Goal: Information Seeking & Learning: Learn about a topic

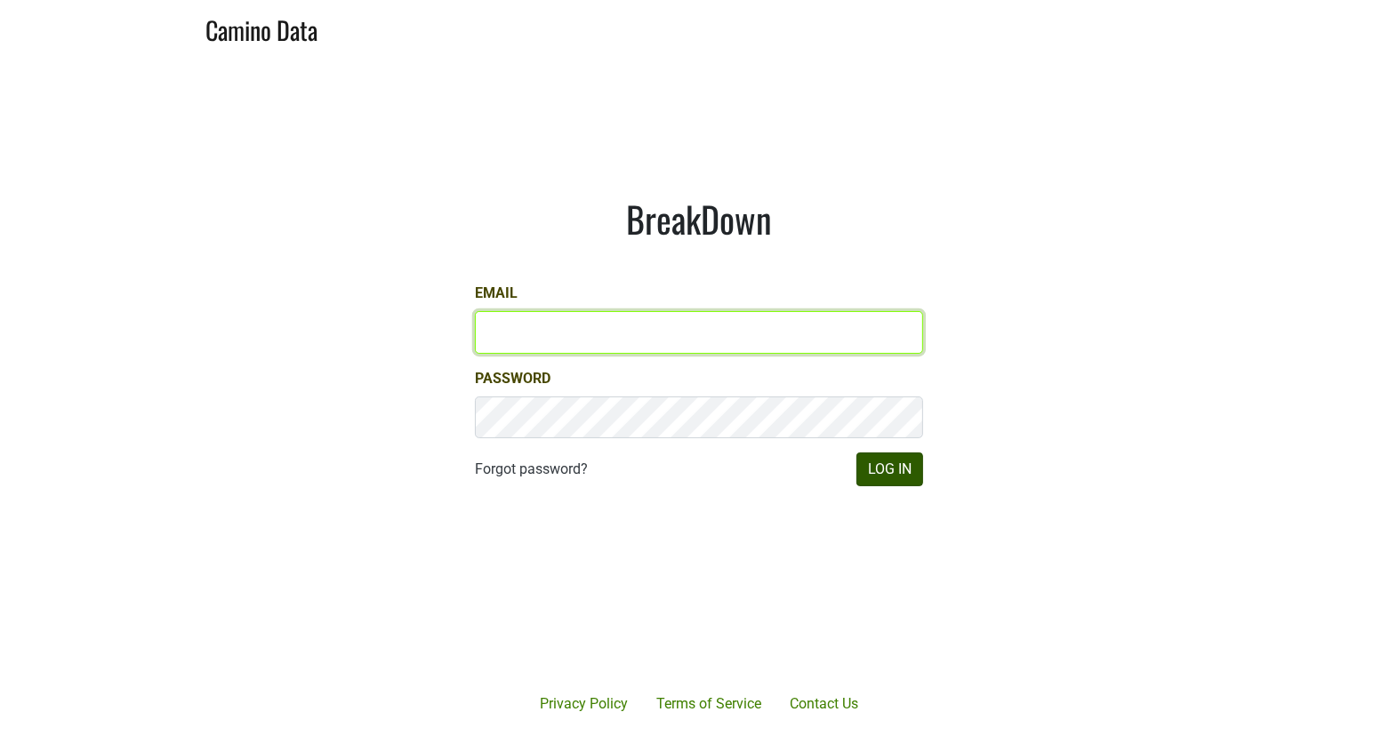
type input "matt@dumol.com"
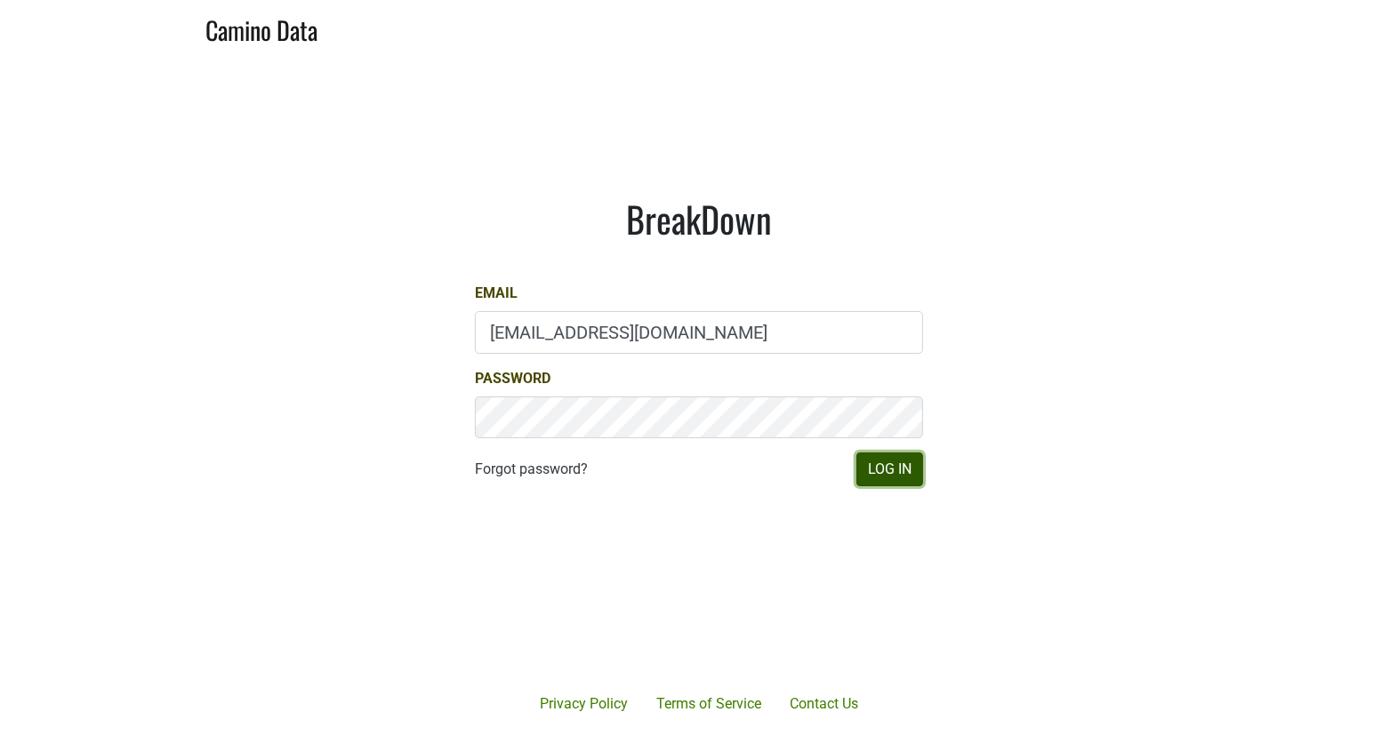
click at [898, 462] on button "Log In" at bounding box center [889, 470] width 67 height 34
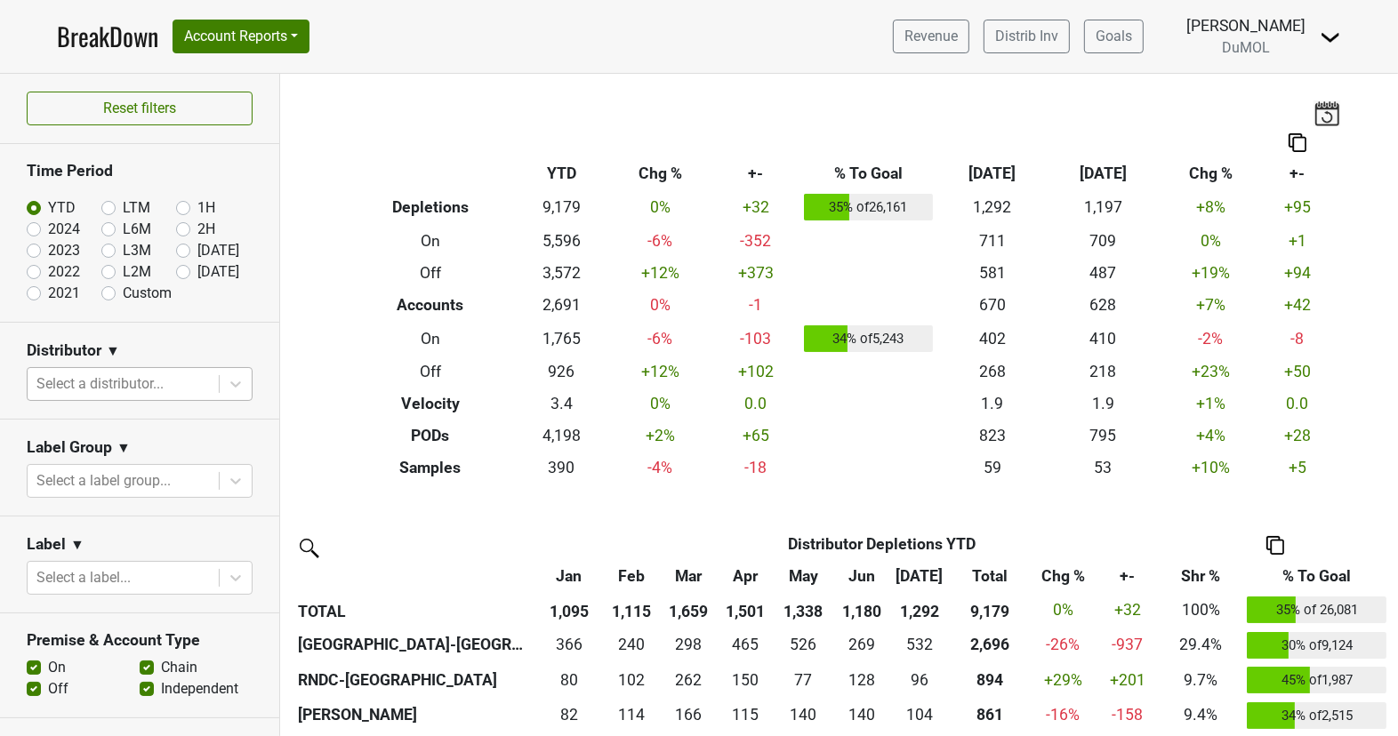
click at [188, 373] on div at bounding box center [122, 384] width 173 height 25
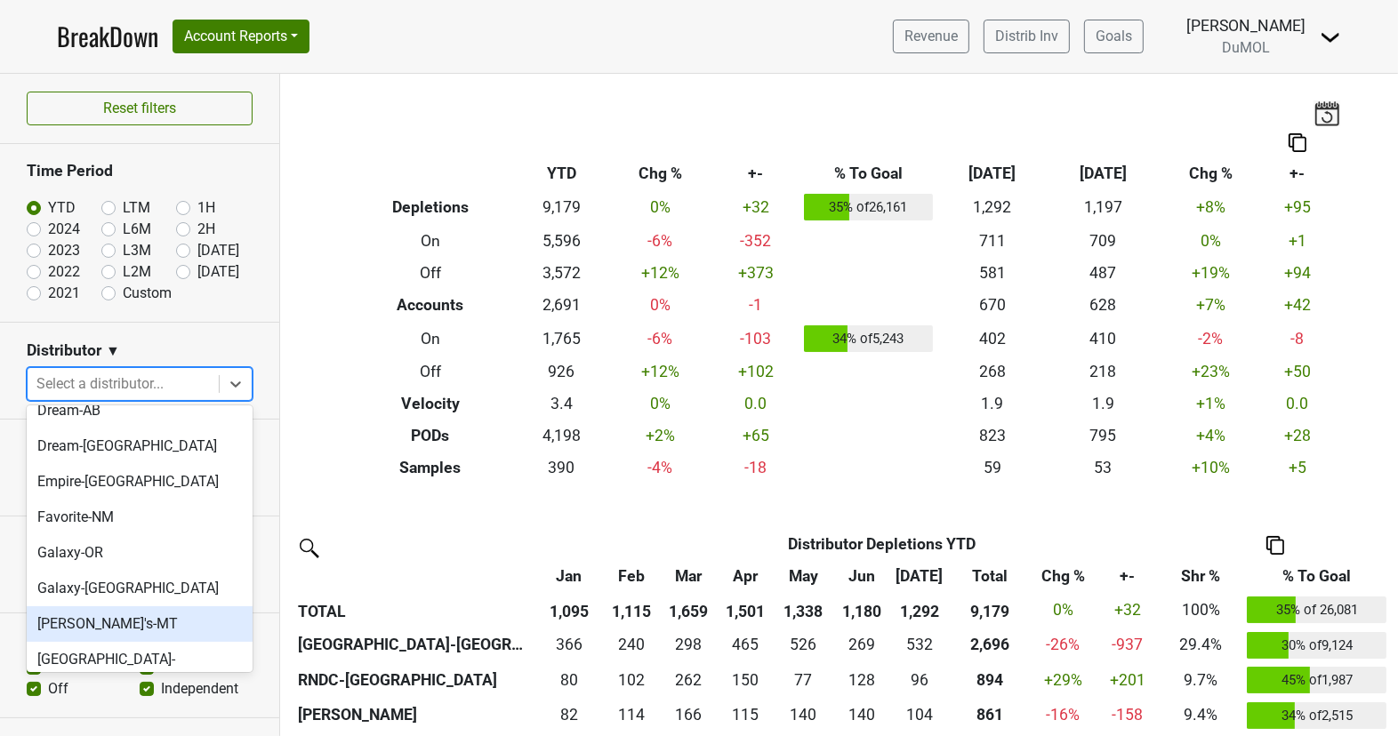
scroll to position [534, 0]
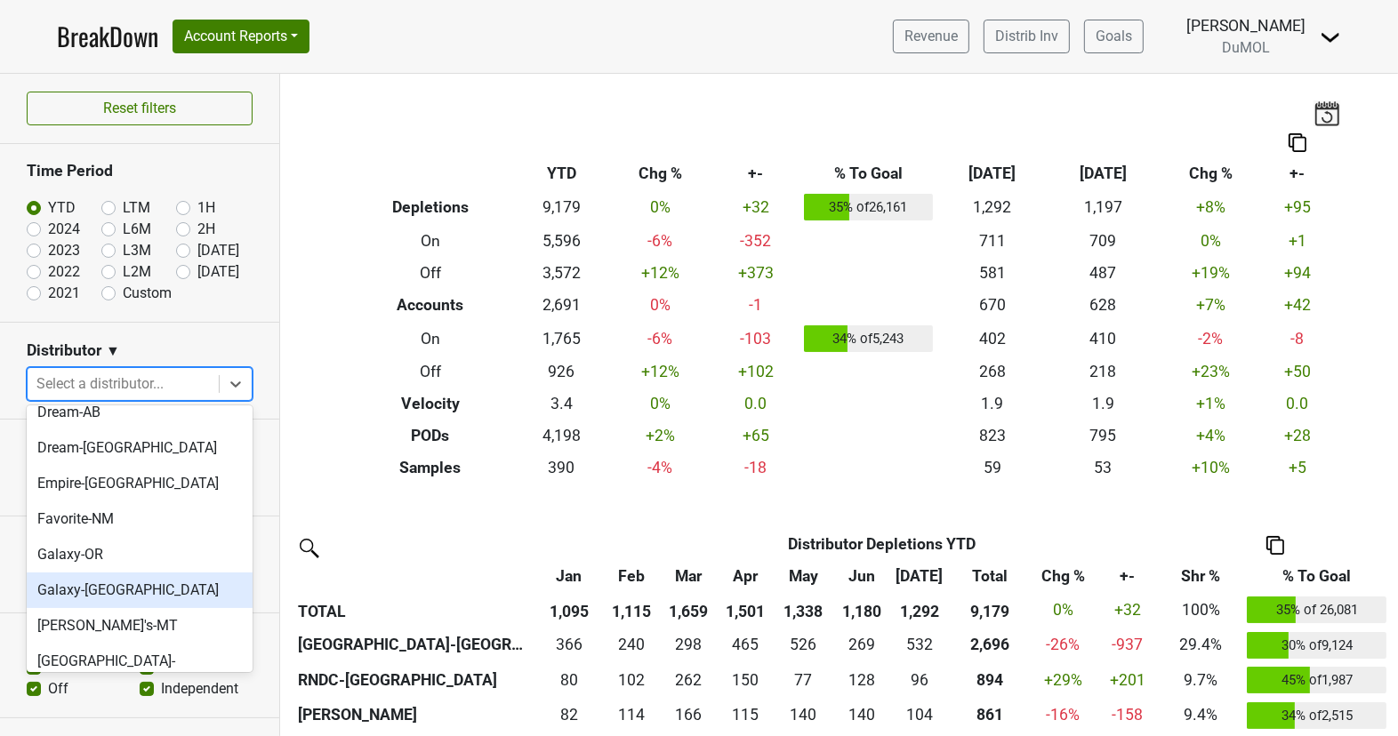
click at [184, 573] on div "Galaxy-[GEOGRAPHIC_DATA]" at bounding box center [140, 591] width 226 height 36
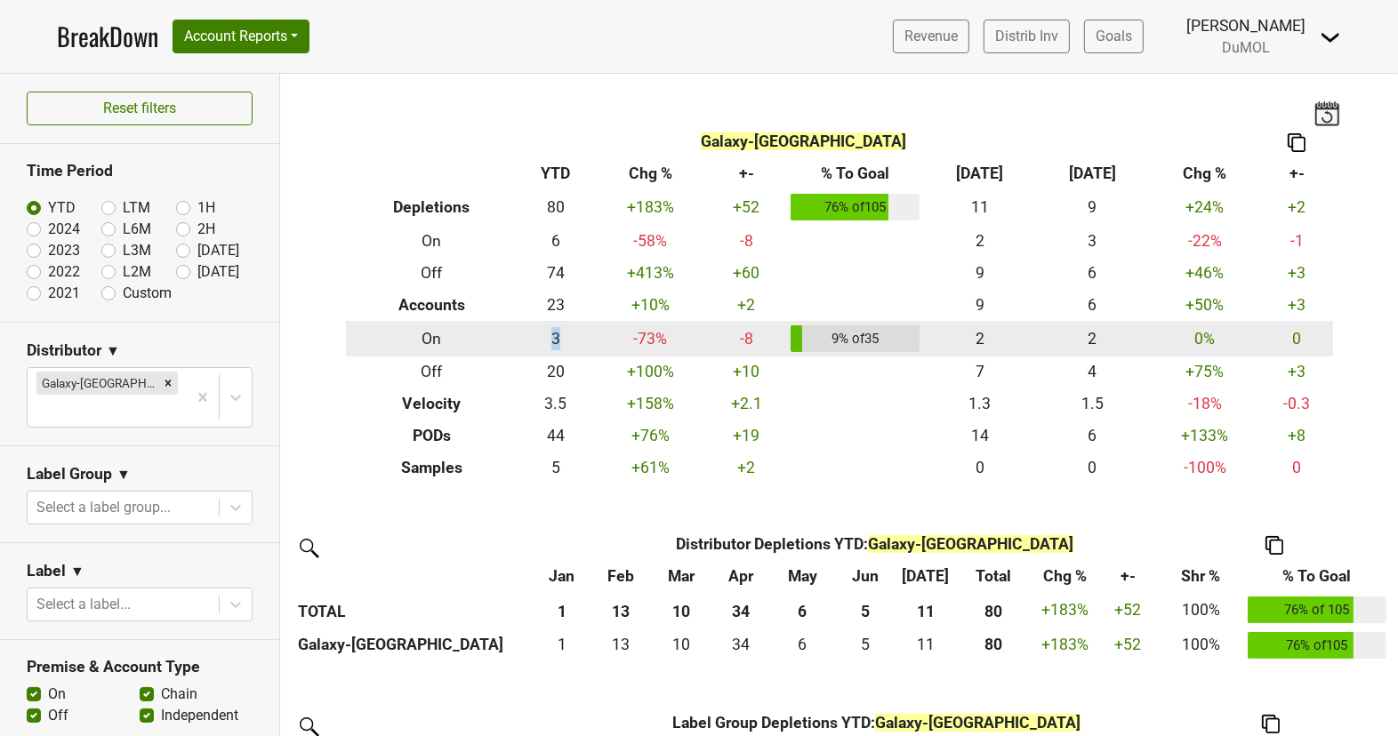
drag, startPoint x: 572, startPoint y: 338, endPoint x: 518, endPoint y: 329, distance: 55.0
click at [518, 329] on td "3" at bounding box center [556, 339] width 76 height 36
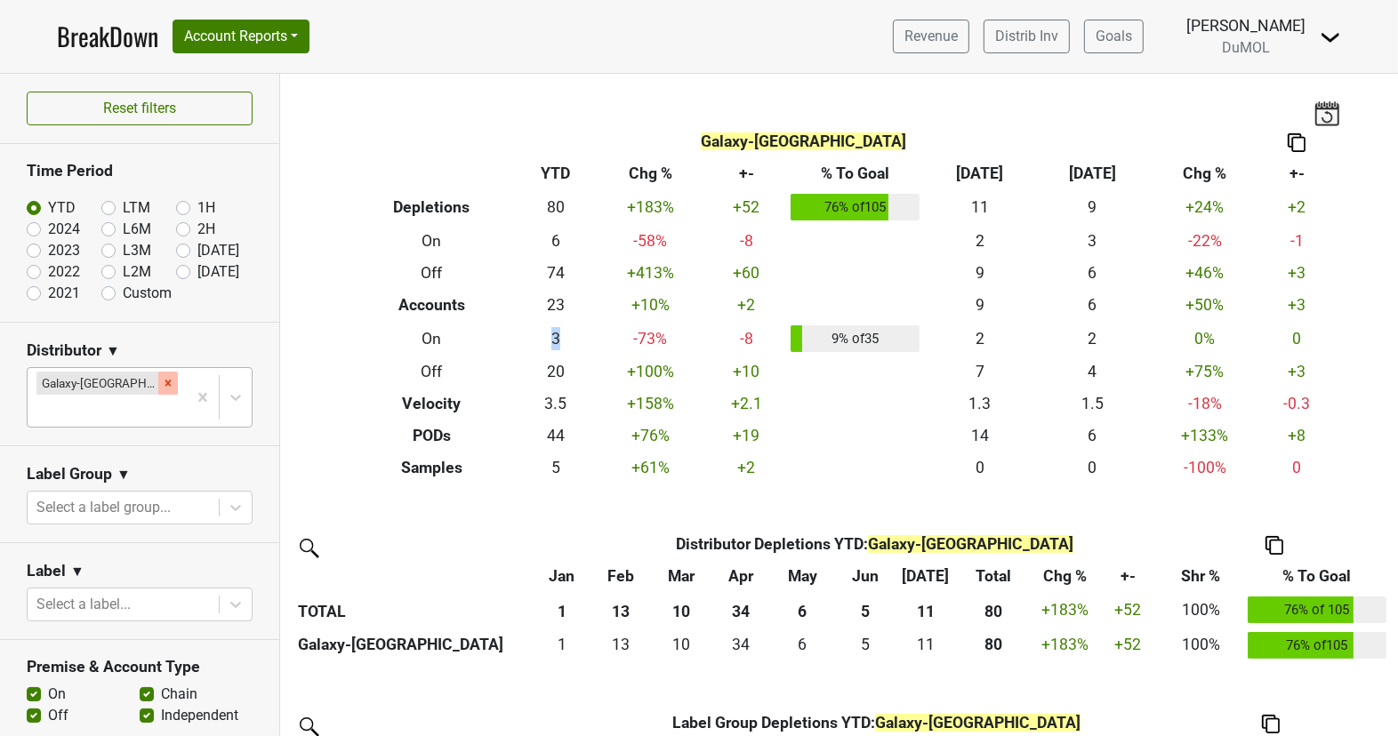
click at [162, 384] on icon "Remove Galaxy-WA" at bounding box center [168, 383] width 12 height 12
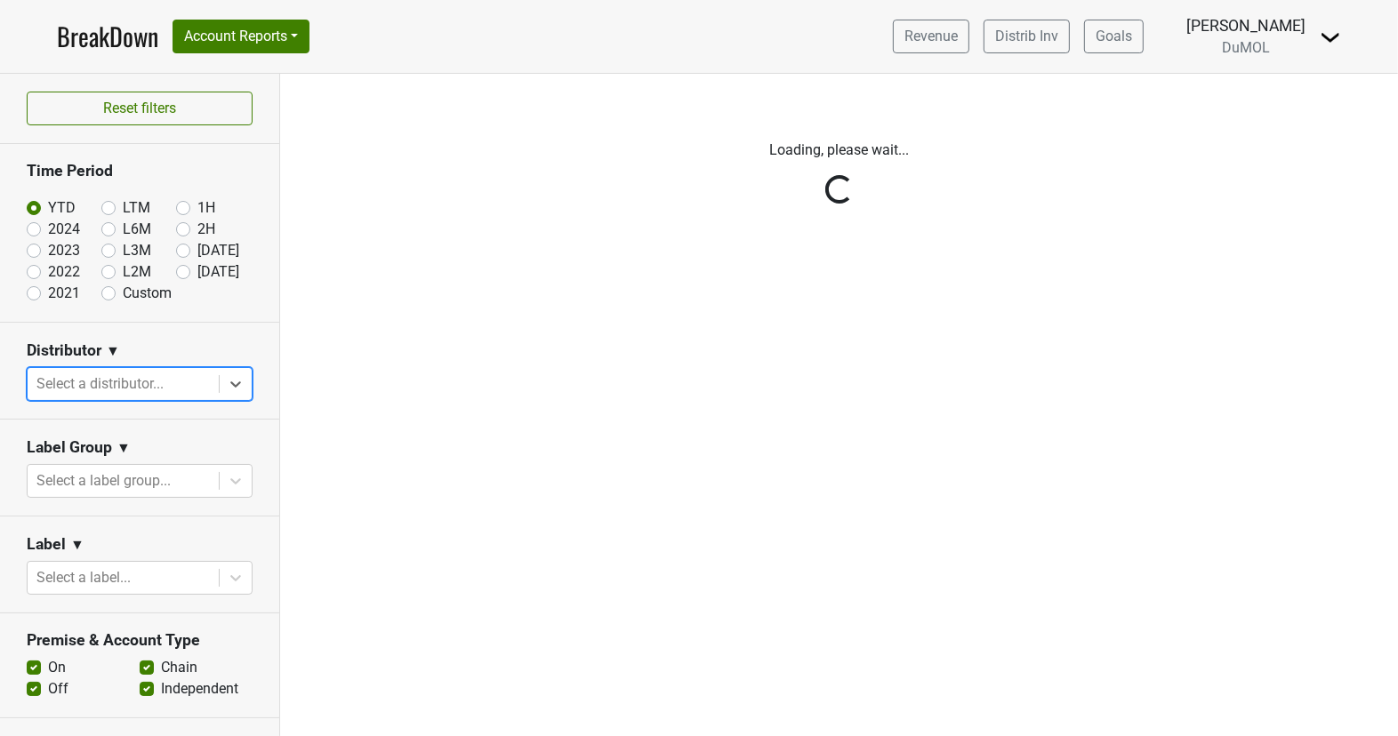
click at [244, 379] on div "Reset filters Time Period YTD LTM 1H 2024 L6M 2H 2023 L3M Jul '25 2022 L2M Aug …" at bounding box center [140, 405] width 280 height 663
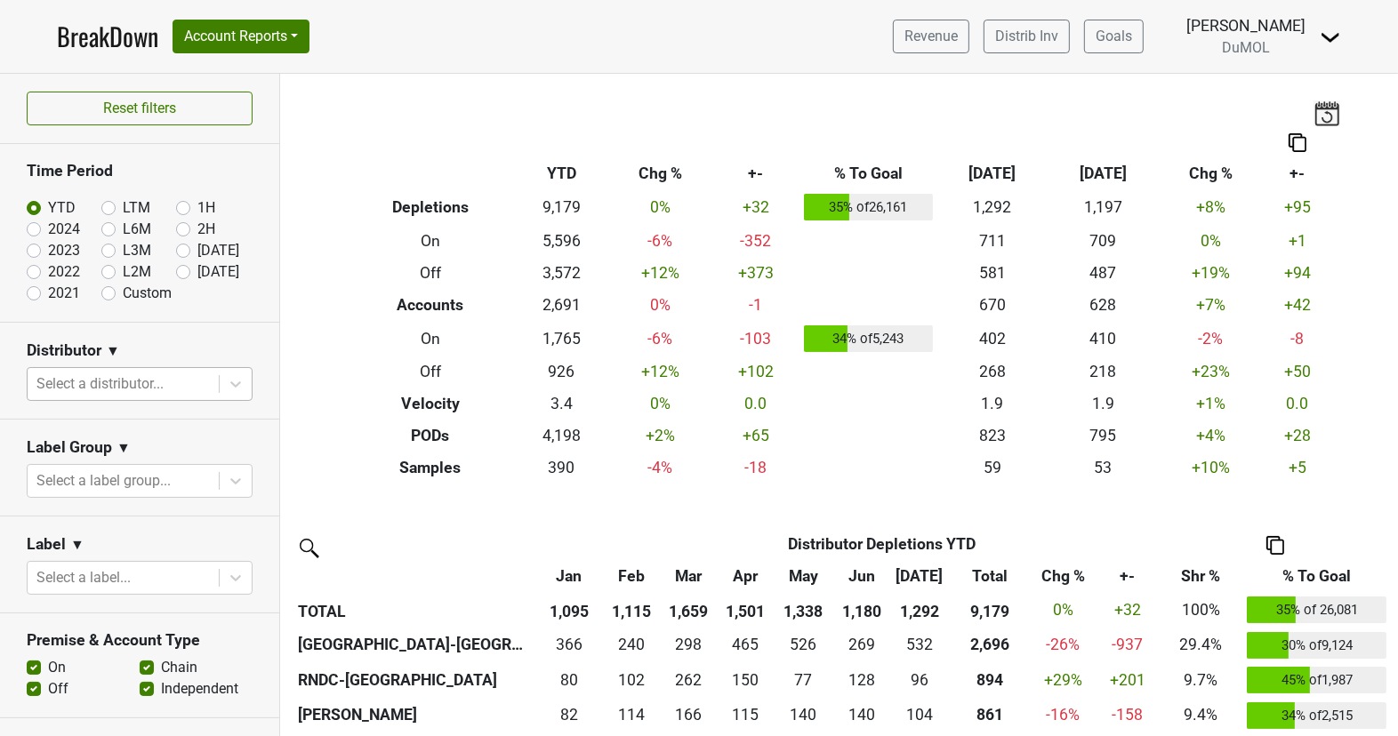
click at [244, 379] on icon at bounding box center [236, 384] width 18 height 18
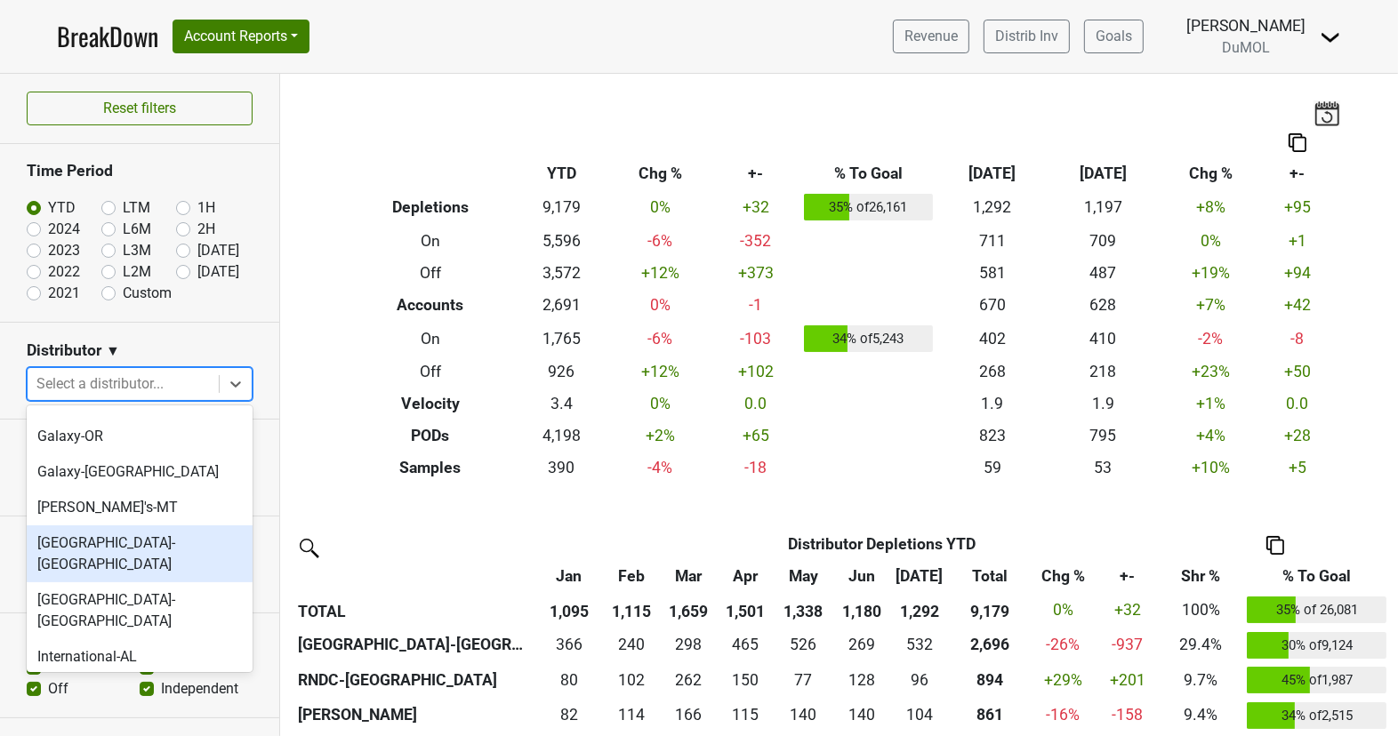
scroll to position [554, 0]
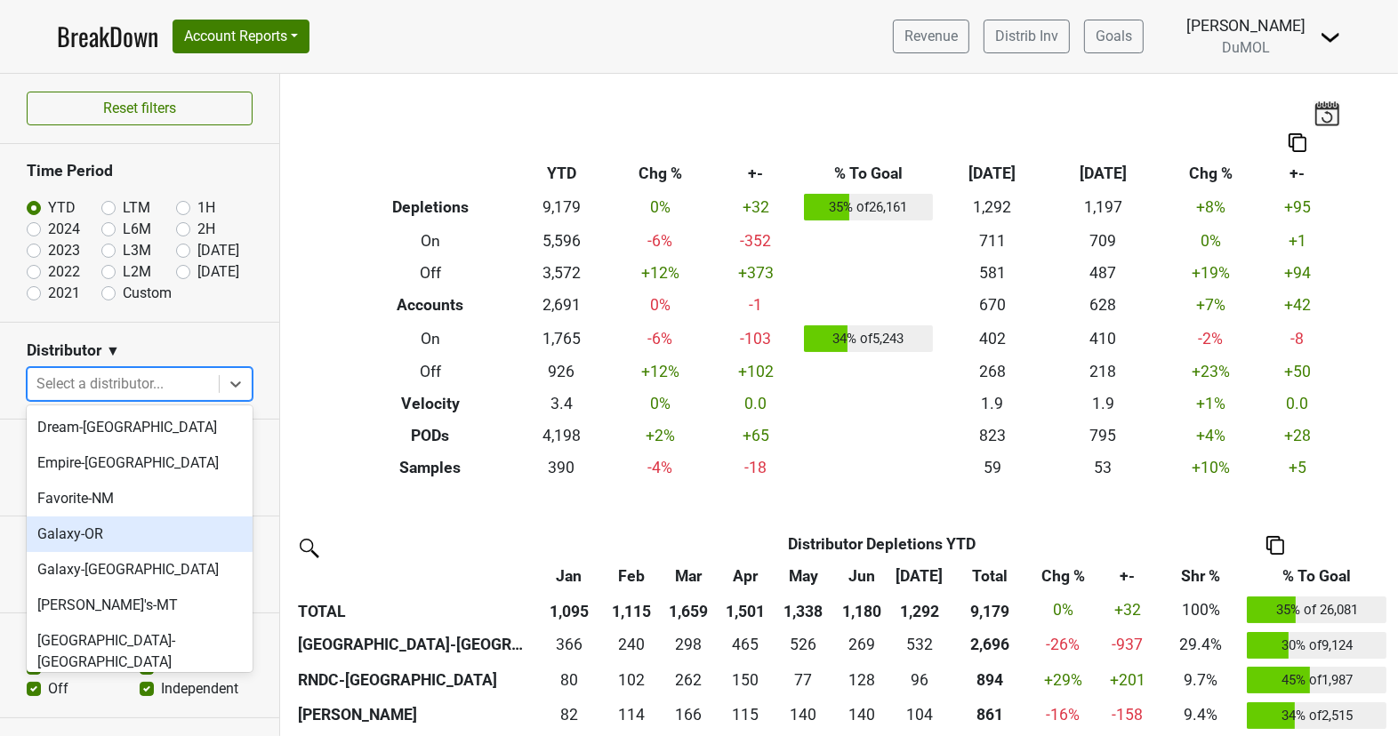
click at [169, 517] on div "Galaxy-OR" at bounding box center [140, 535] width 226 height 36
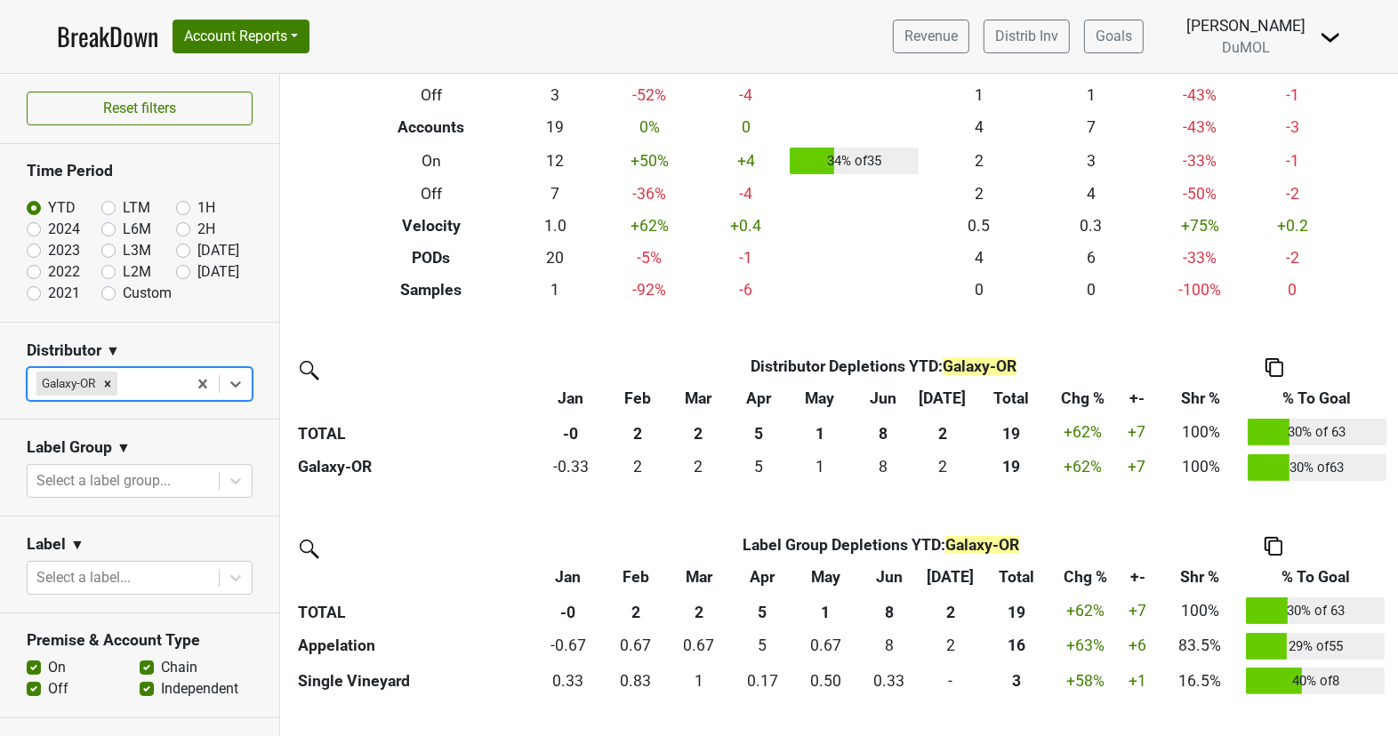
scroll to position [0, 0]
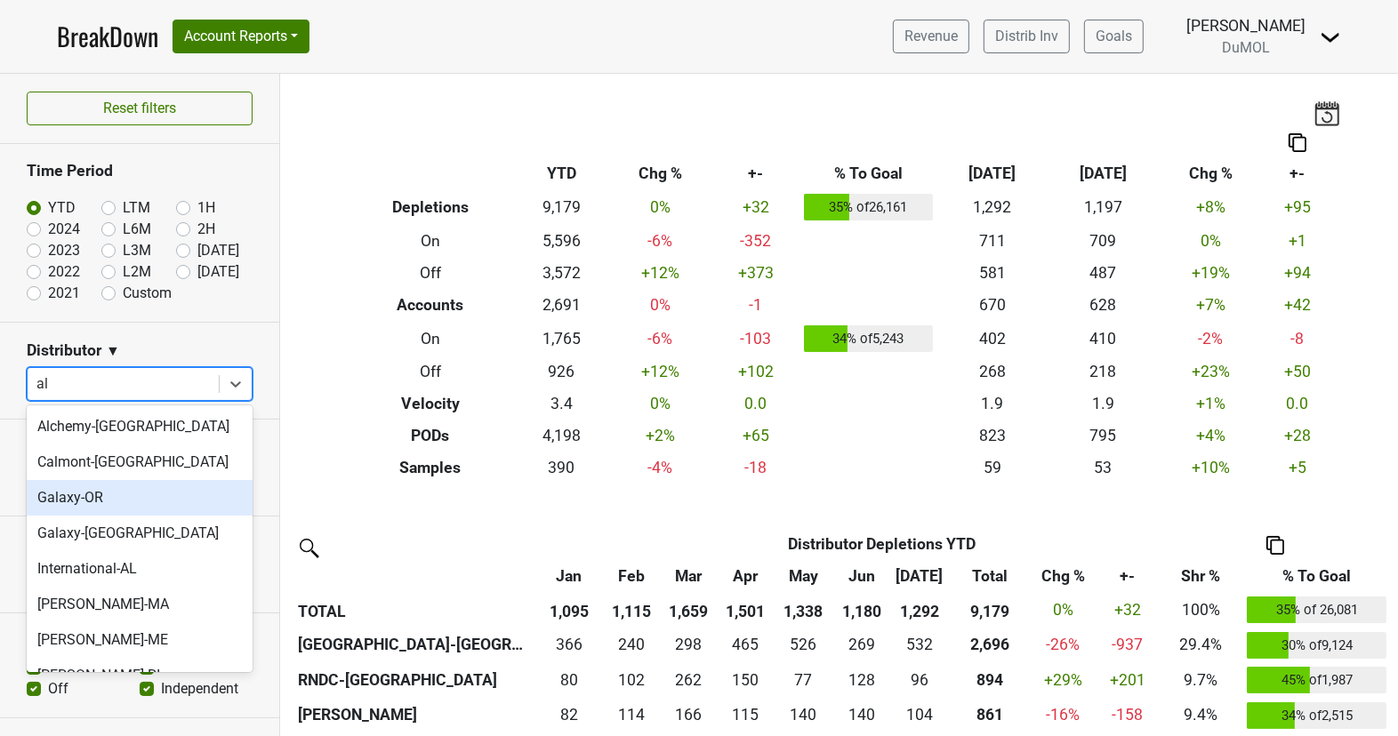
type input "a"
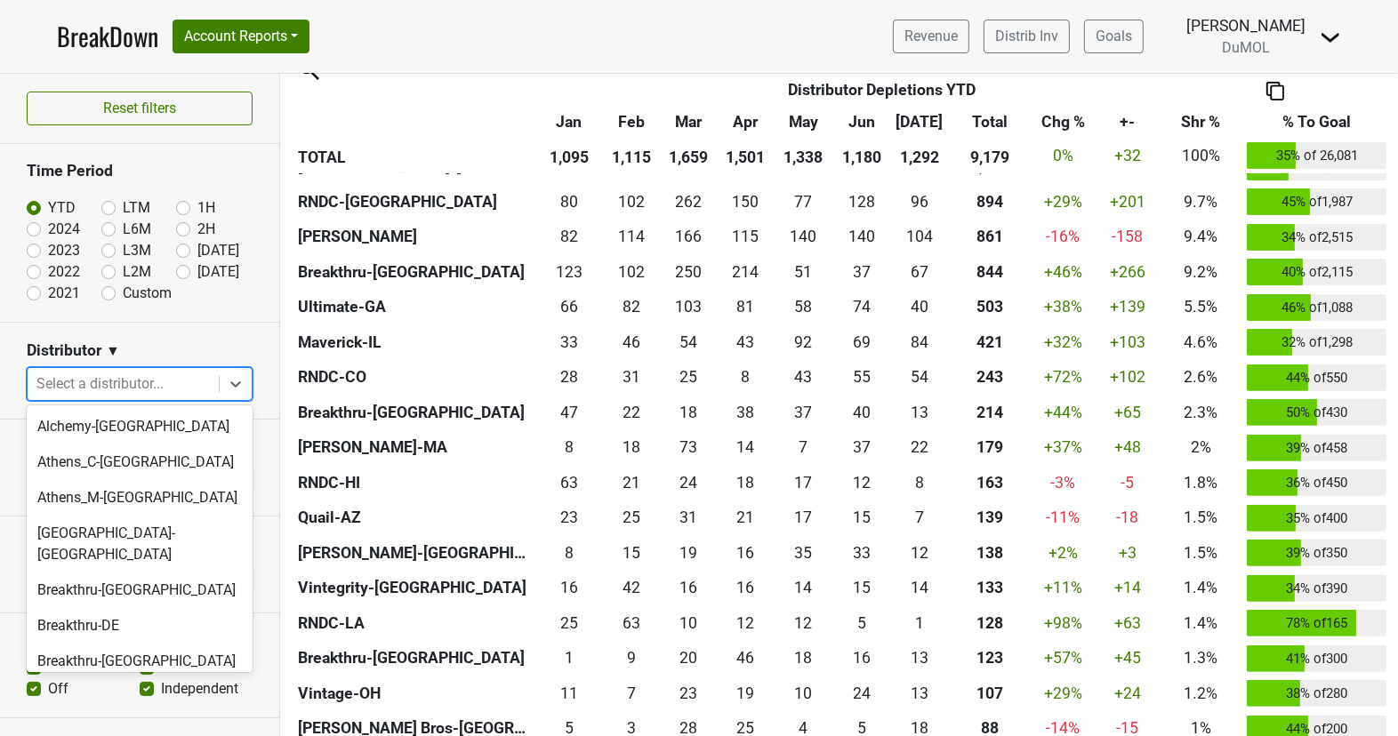
scroll to position [520, 0]
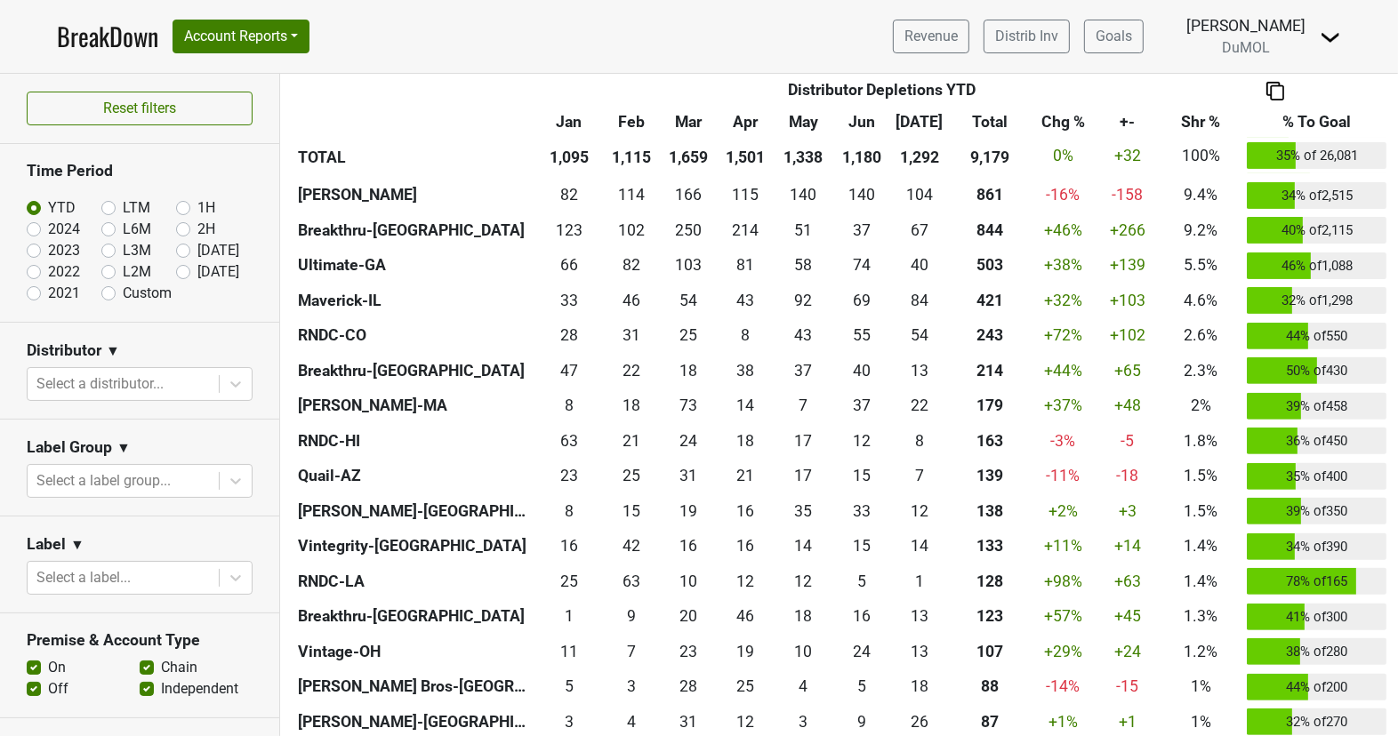
click at [184, 344] on div "Distributor ▼" at bounding box center [140, 354] width 226 height 27
click at [148, 352] on div "Distributor ▼" at bounding box center [140, 354] width 226 height 27
click at [86, 32] on link "BreakDown" at bounding box center [107, 36] width 101 height 37
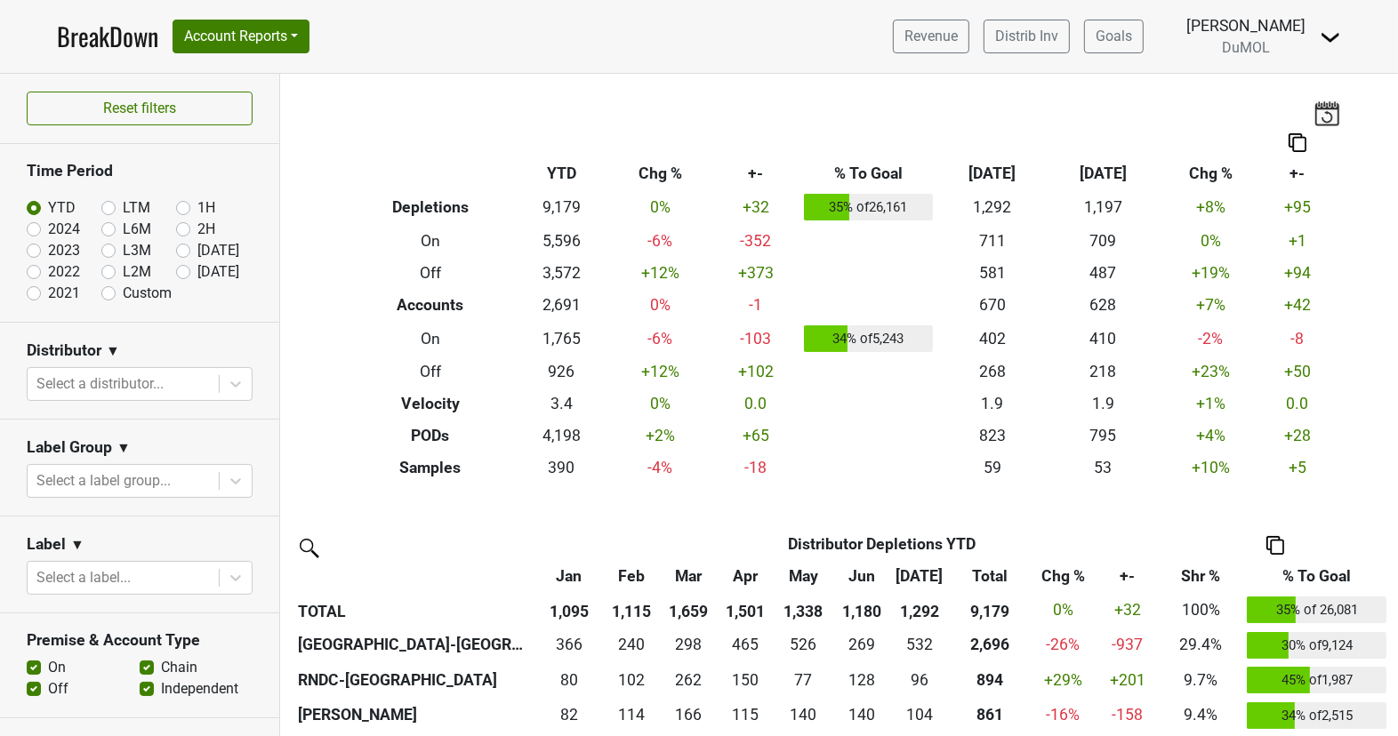
click at [197, 271] on label "[DATE]" at bounding box center [218, 271] width 42 height 21
click at [176, 271] on input "[DATE]" at bounding box center [211, 270] width 71 height 18
radio input "true"
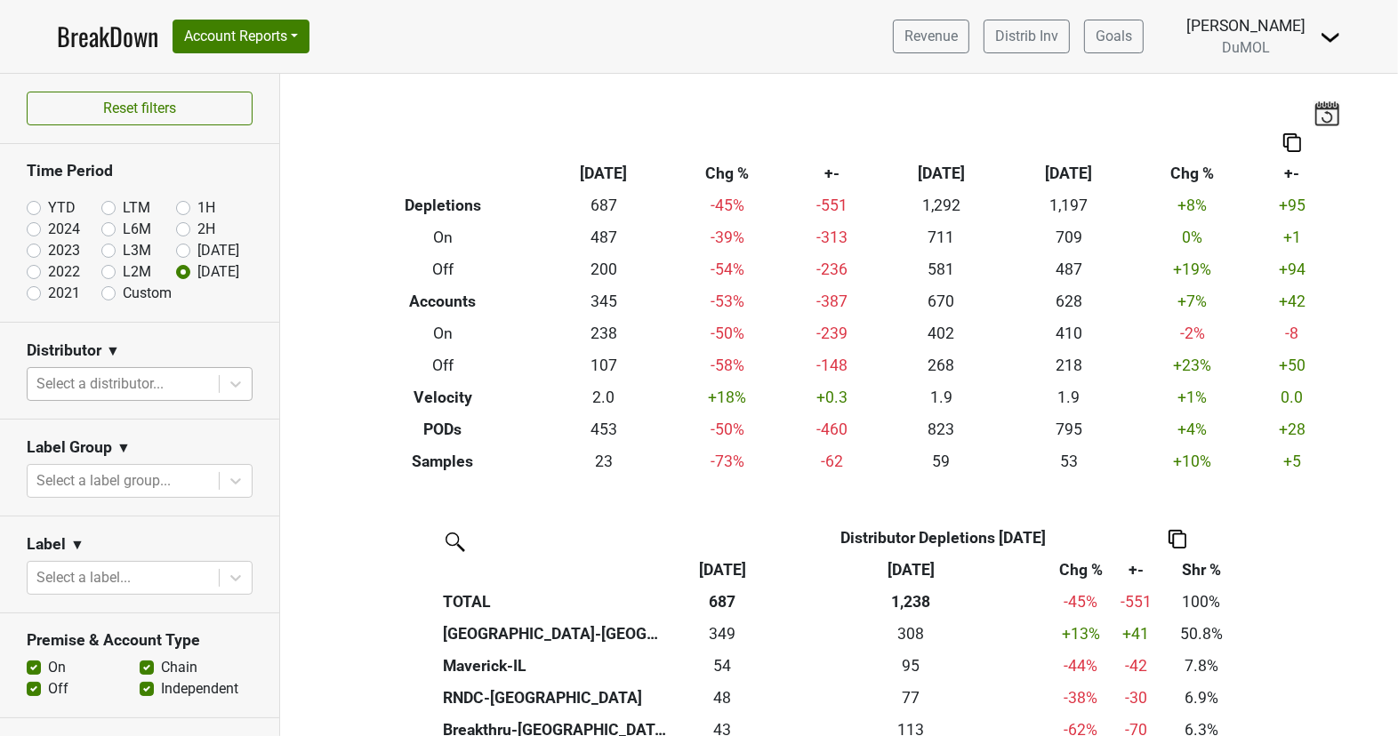
click at [191, 379] on div at bounding box center [122, 384] width 173 height 25
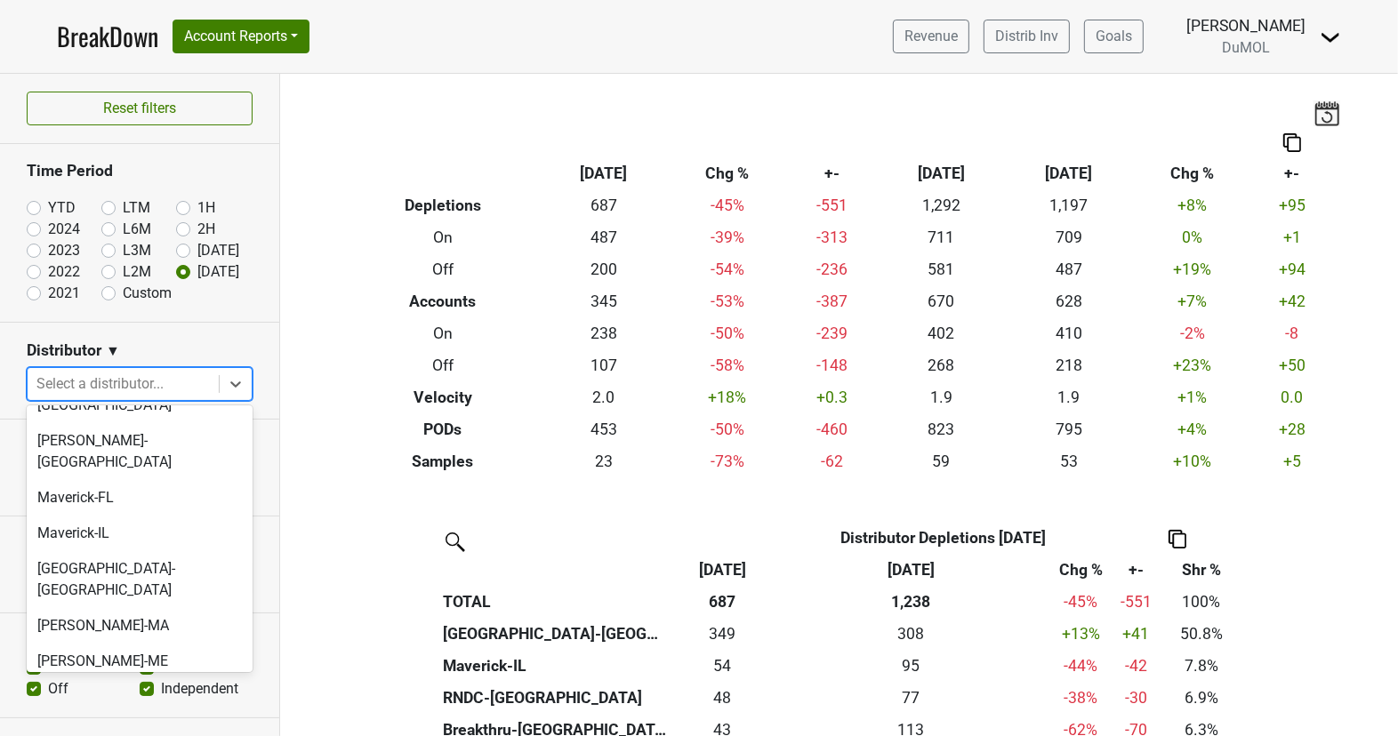
scroll to position [943, 0]
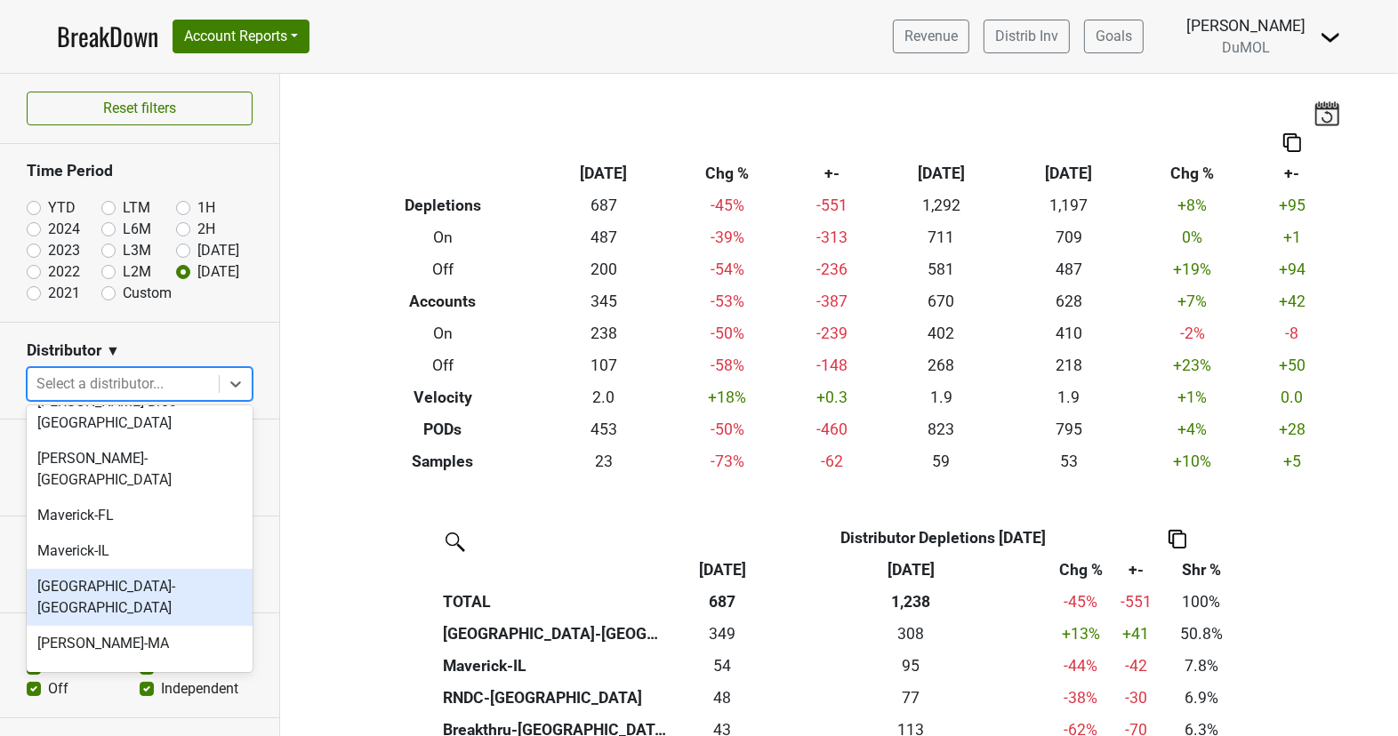
click at [200, 569] on div "[GEOGRAPHIC_DATA]-[GEOGRAPHIC_DATA]" at bounding box center [140, 597] width 226 height 57
